Goal: Find specific page/section: Find specific page/section

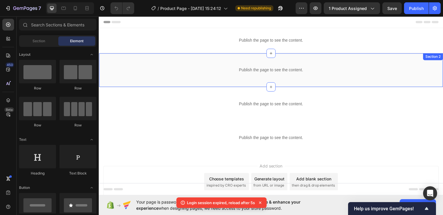
scroll to position [30, 0]
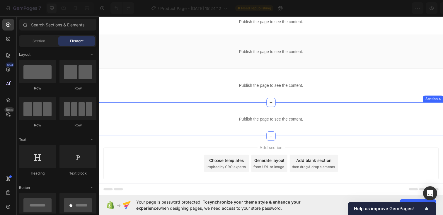
scroll to position [19, 0]
